Goal: Find specific page/section: Find specific page/section

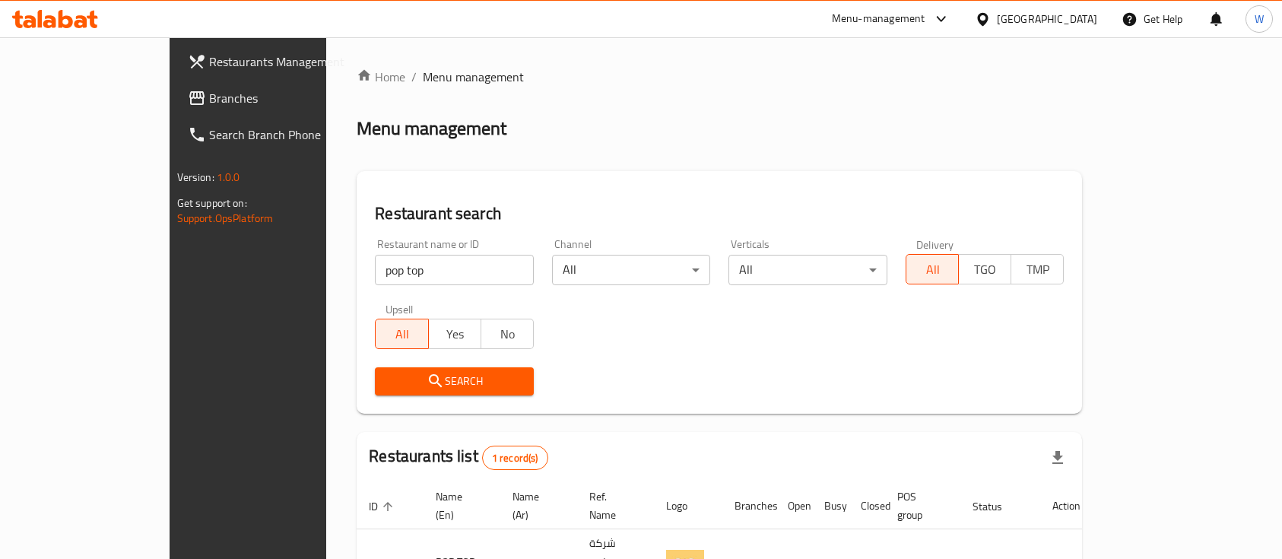
scroll to position [89, 0]
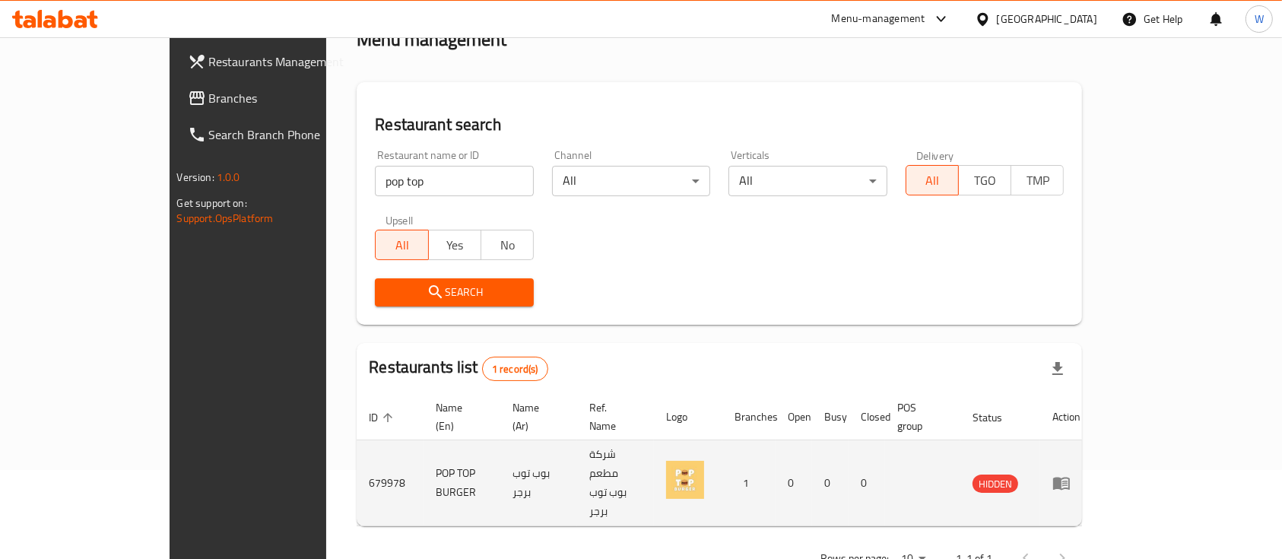
click at [357, 447] on td "679978" at bounding box center [390, 483] width 67 height 86
copy td "679978"
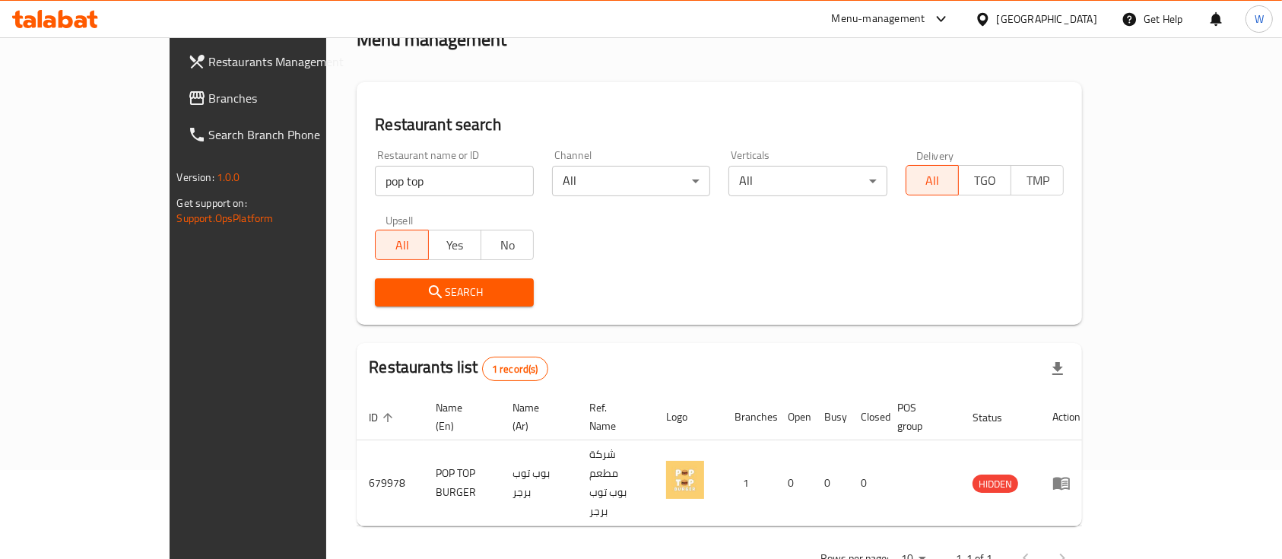
click at [926, 19] on div "Menu-management" at bounding box center [879, 19] width 94 height 18
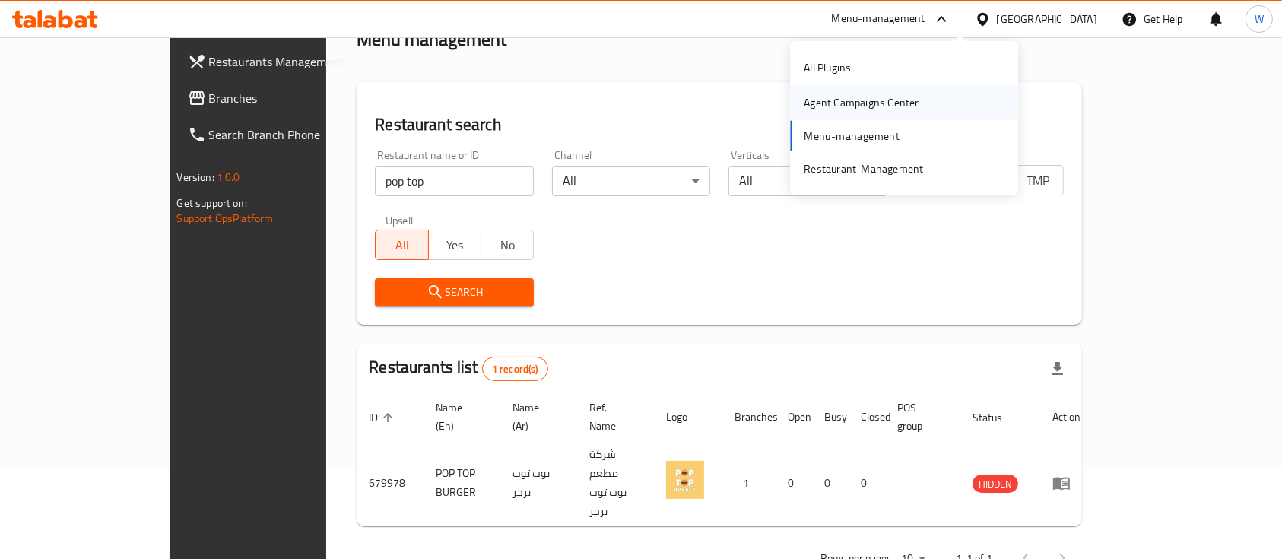
click at [937, 88] on div "Agent Campaigns Center" at bounding box center [904, 102] width 228 height 35
